Goal: Task Accomplishment & Management: Manage account settings

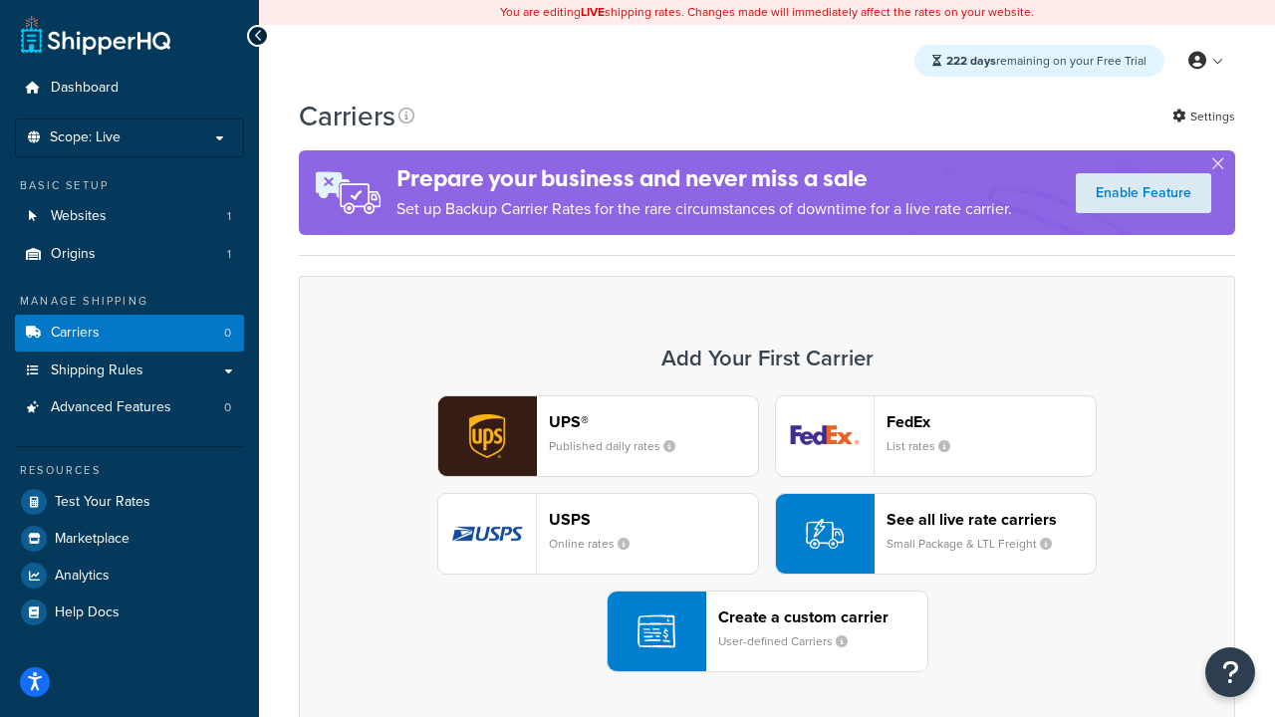
click at [767, 534] on div "UPS® Published daily rates FedEx List rates USPS Online rates See all live rate…" at bounding box center [767, 533] width 895 height 277
click at [991, 421] on header "FedEx" at bounding box center [991, 421] width 209 height 19
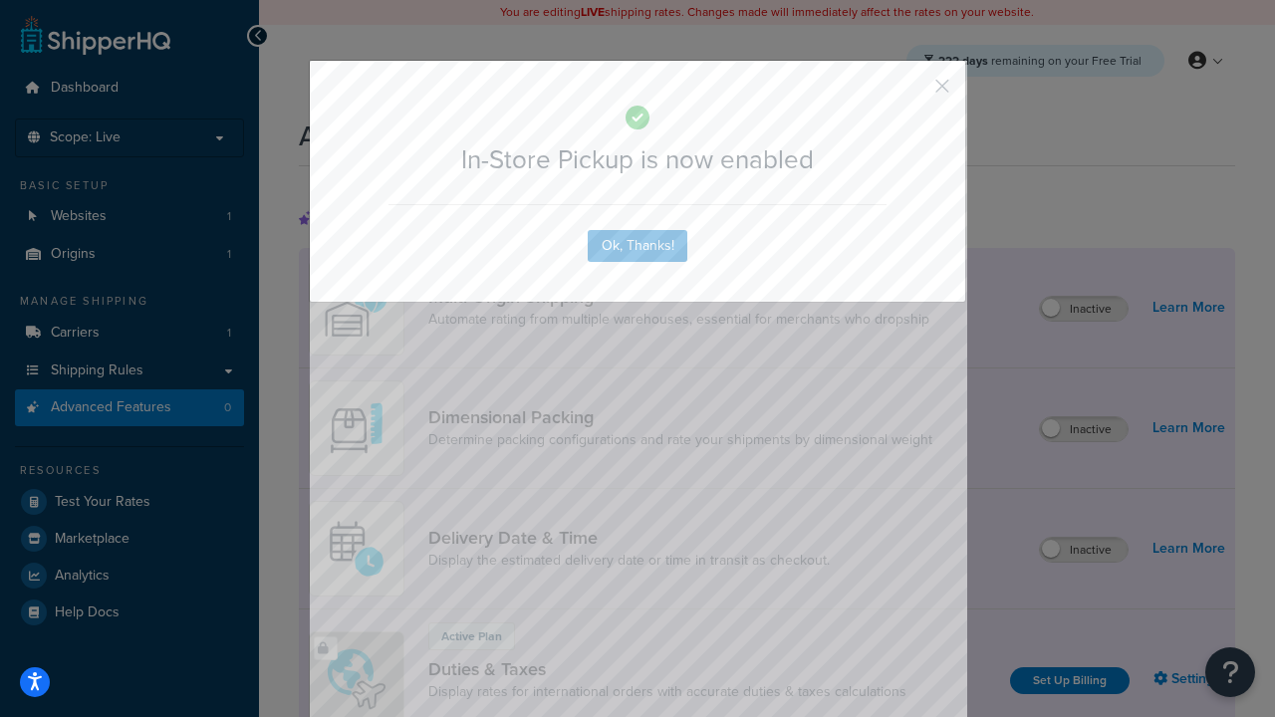
scroll to position [645, 0]
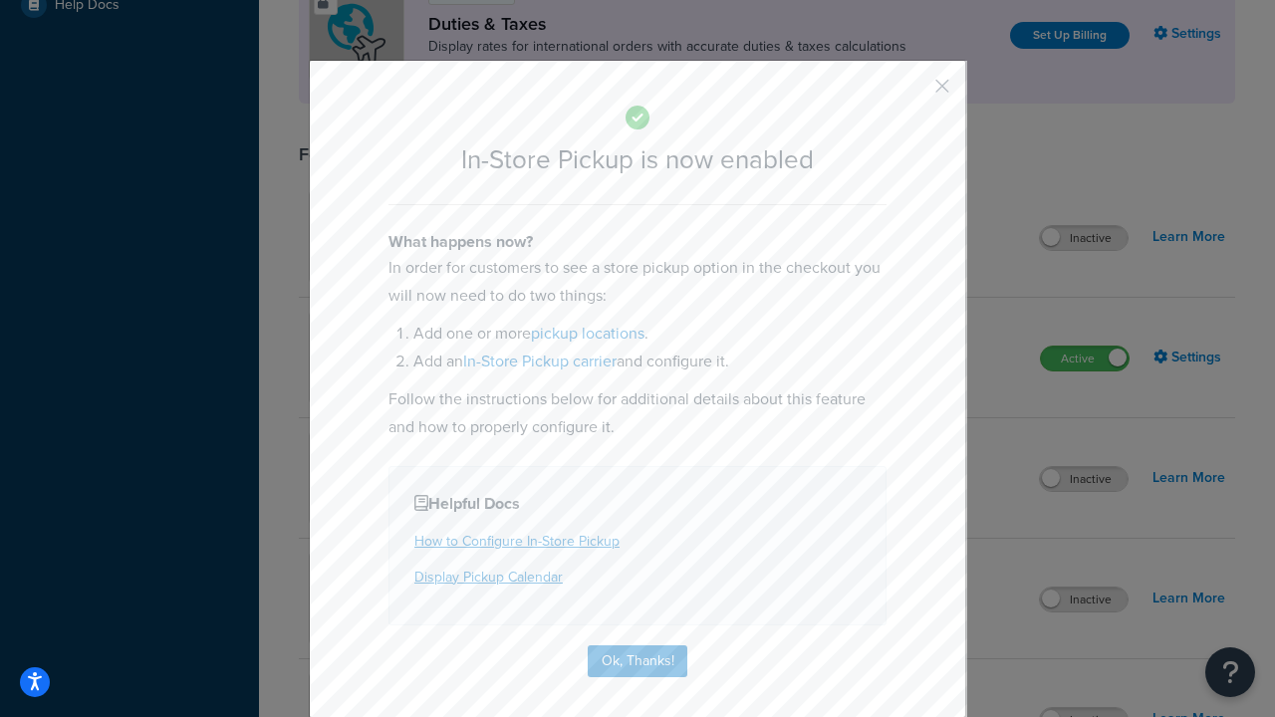
click at [912, 93] on button "button" at bounding box center [912, 93] width 5 height 5
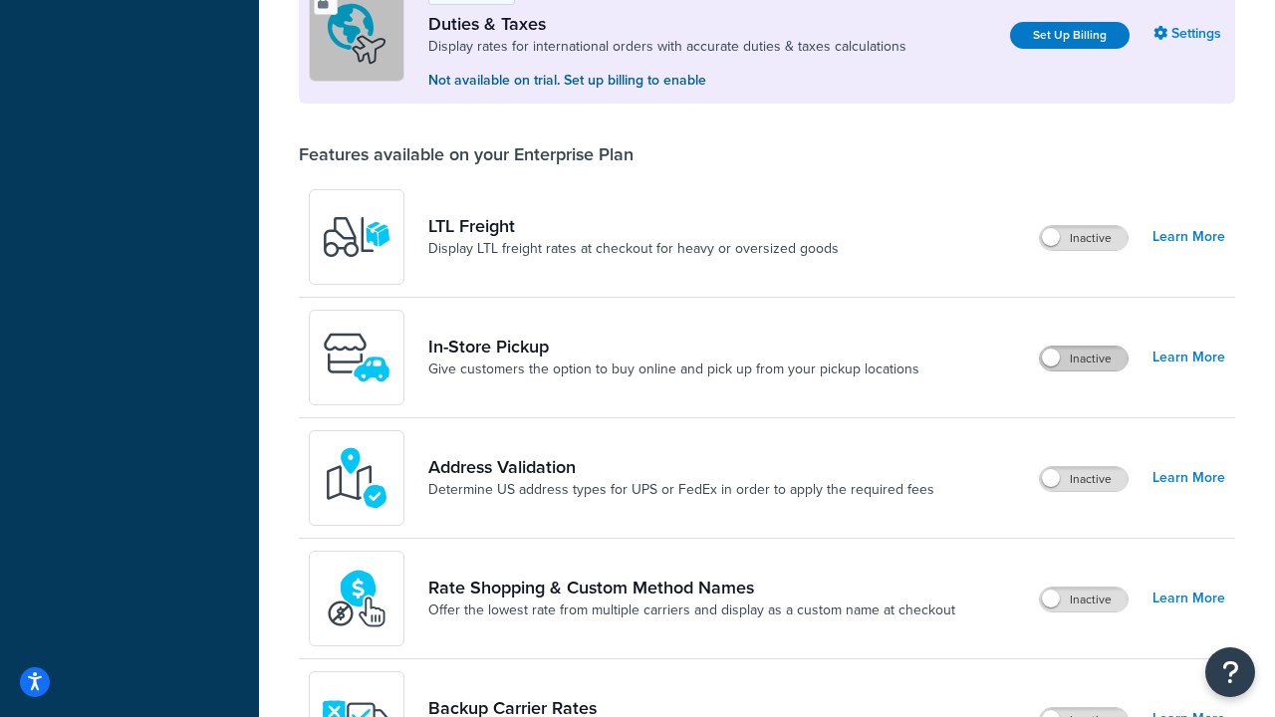
scroll to position [608, 0]
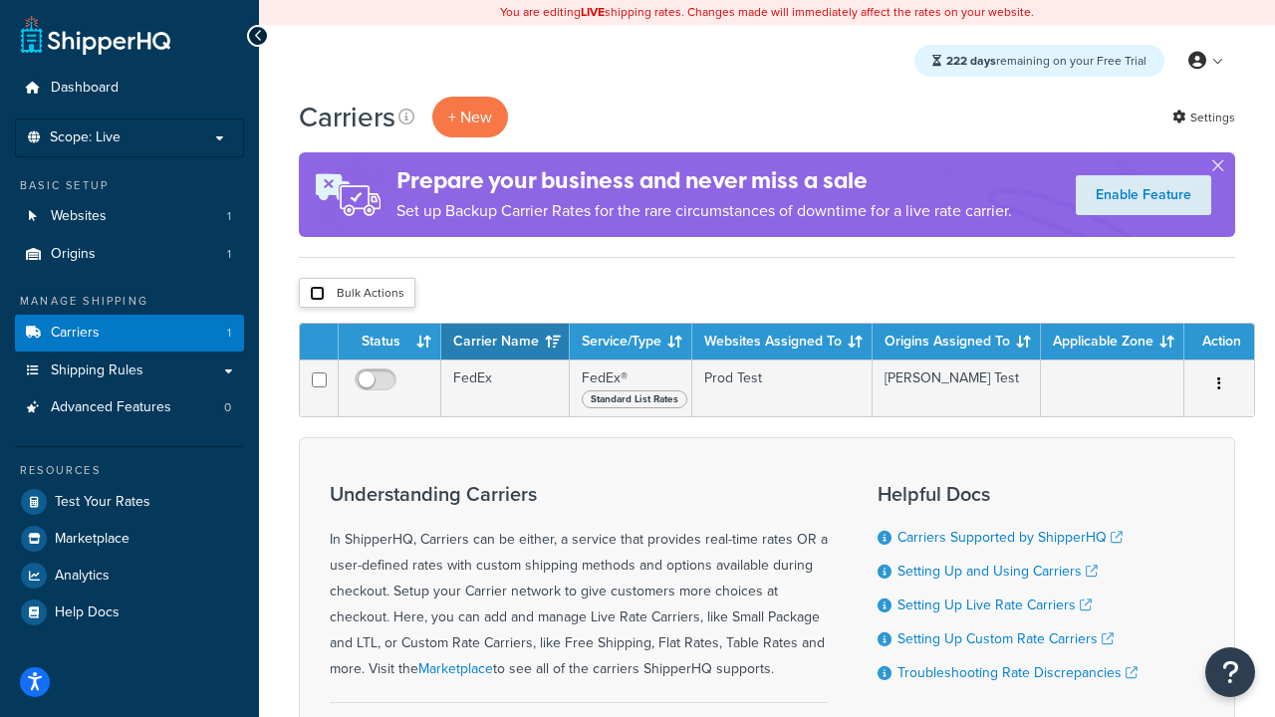
click at [317, 294] on input "checkbox" at bounding box center [317, 293] width 15 height 15
checkbox input "true"
click at [0, 0] on button "Delete" at bounding box center [0, 0] width 0 height 0
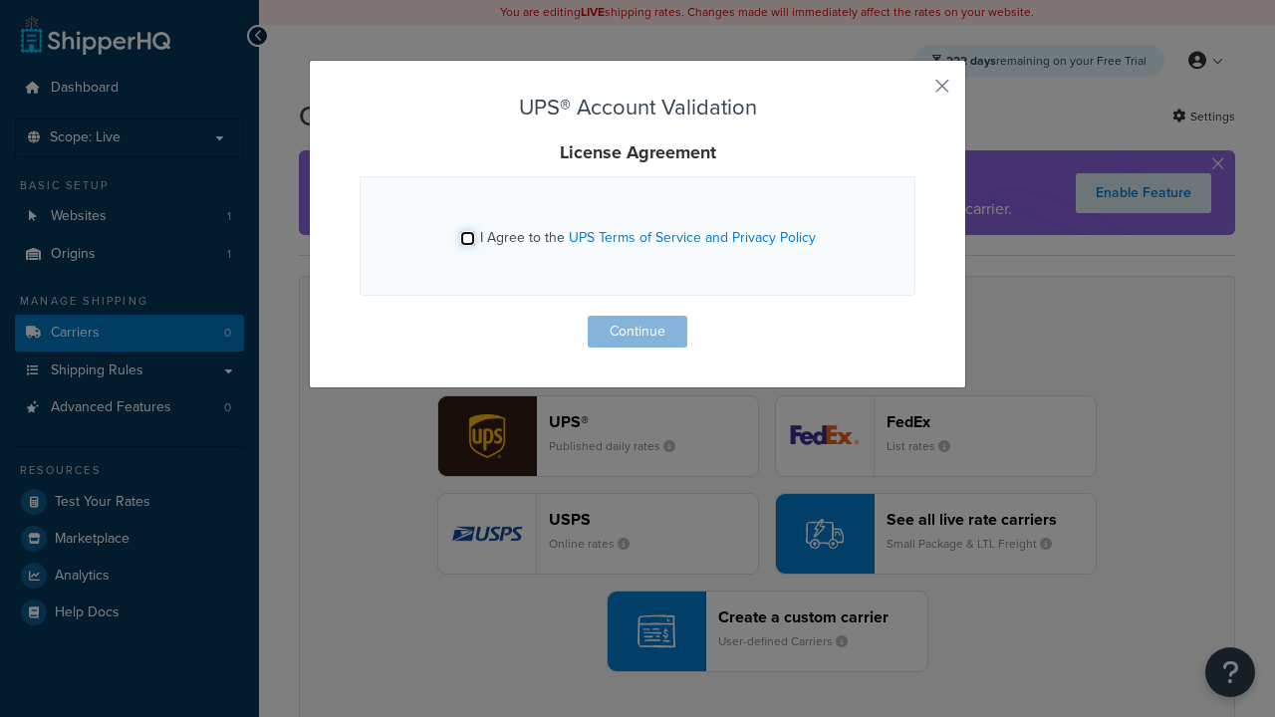
click at [467, 238] on input "I Agree to the UPS Terms of Service and Privacy Policy" at bounding box center [467, 238] width 15 height 15
checkbox input "true"
click at [638, 332] on button "Continue" at bounding box center [638, 332] width 100 height 32
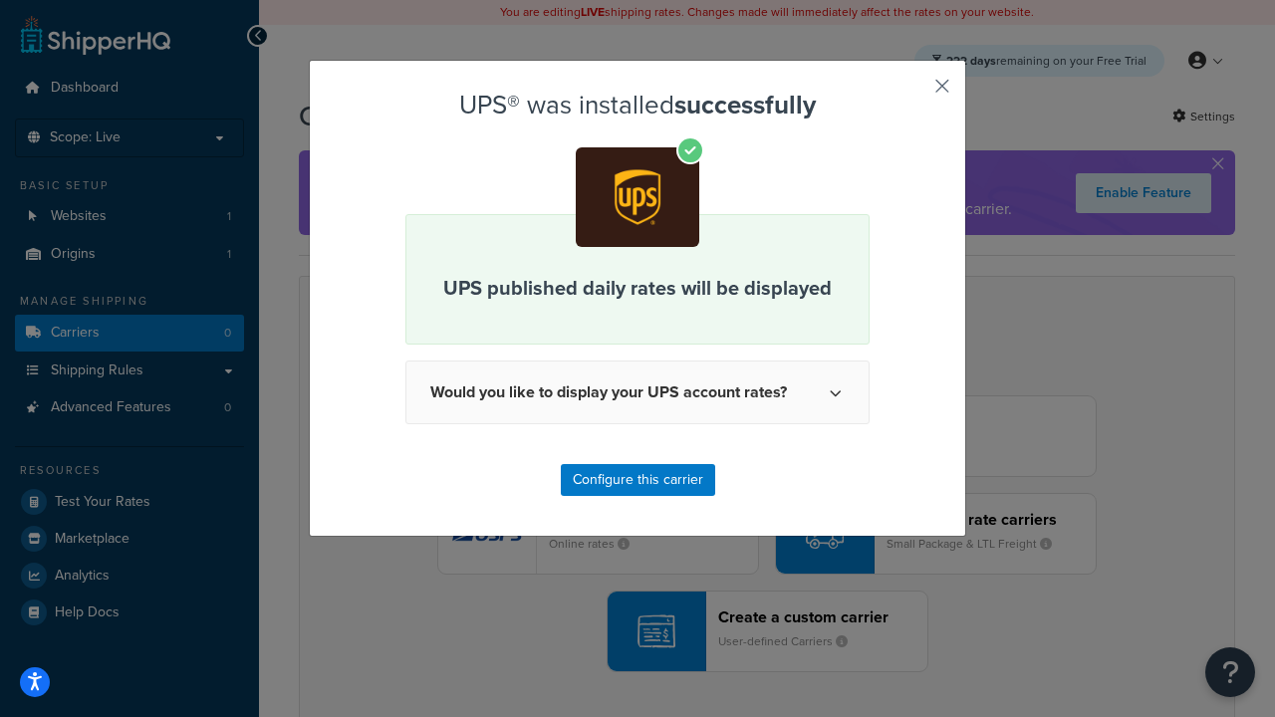
click at [912, 93] on button "button" at bounding box center [912, 93] width 5 height 5
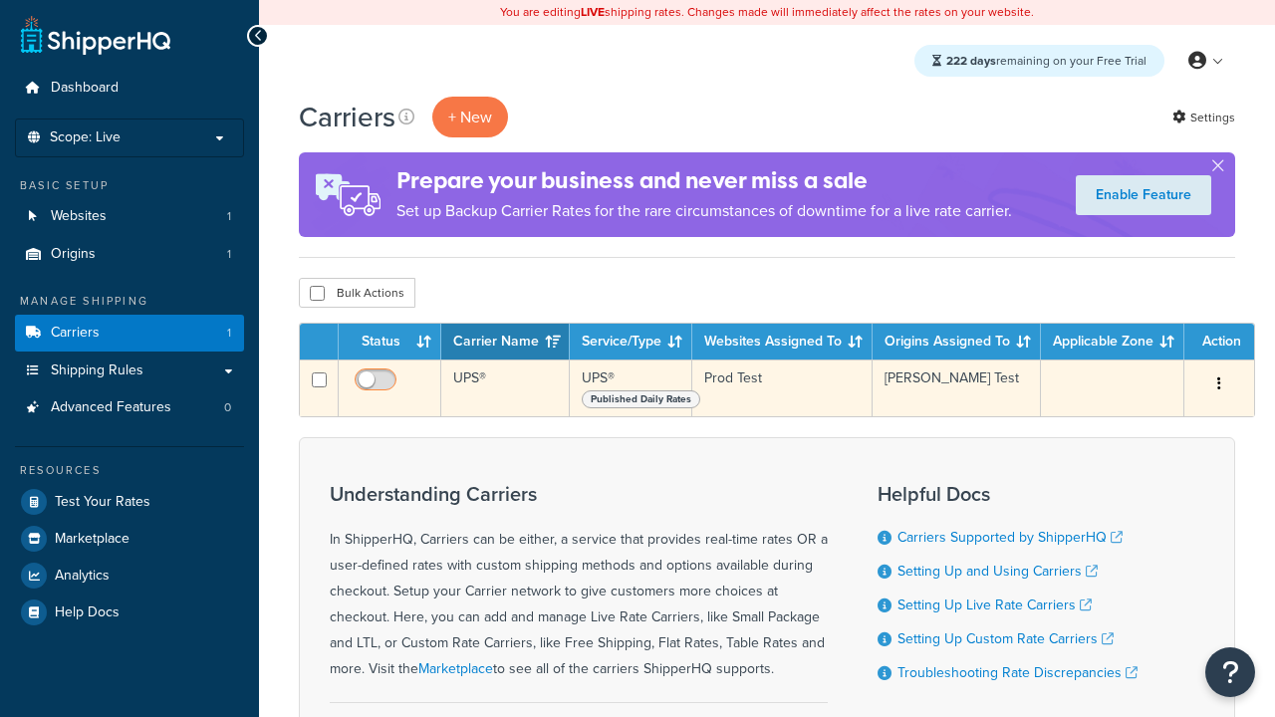
click at [378, 385] on input "checkbox" at bounding box center [378, 385] width 55 height 25
checkbox input "false"
click at [378, 385] on input "checkbox" at bounding box center [378, 385] width 55 height 25
checkbox input "true"
